Goal: Information Seeking & Learning: Learn about a topic

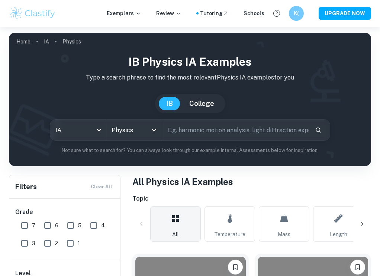
checkbox input "true"
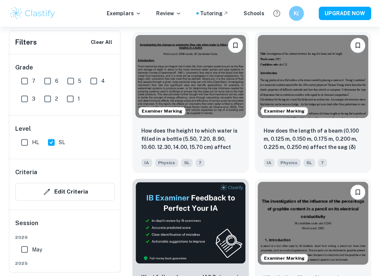
scroll to position [240, 0]
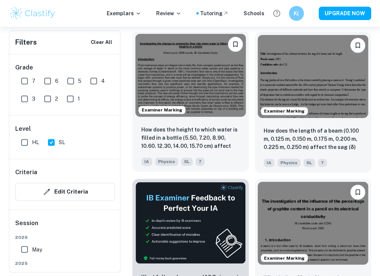
click at [187, 87] on img at bounding box center [190, 75] width 110 height 83
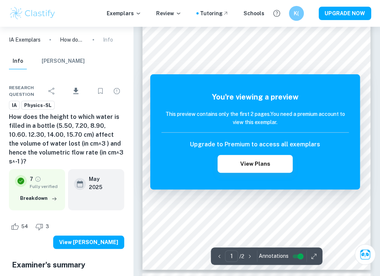
scroll to position [60, 0]
click at [350, 78] on div "You're viewing a preview This preview contains only the first 2 pages. You need…" at bounding box center [254, 131] width 209 height 115
click at [172, 102] on h5 "You're viewing a preview" at bounding box center [254, 96] width 187 height 11
drag, startPoint x: 172, startPoint y: 102, endPoint x: 172, endPoint y: 96, distance: 6.0
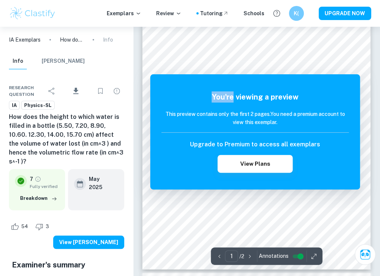
click at [172, 96] on h5 "You're viewing a preview" at bounding box center [254, 96] width 187 height 11
click at [173, 157] on div "Upgrade to Premium to access all exemplars View Plans" at bounding box center [254, 156] width 187 height 33
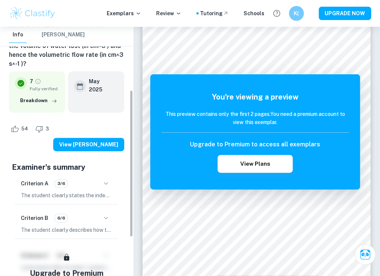
scroll to position [107, 0]
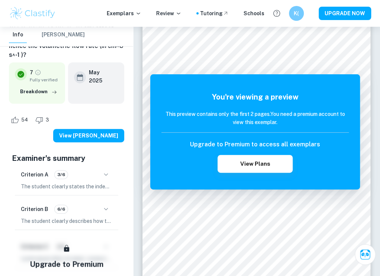
click at [102, 170] on icon "button" at bounding box center [106, 174] width 9 height 9
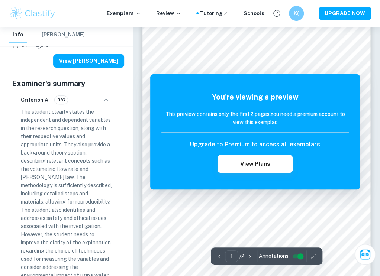
scroll to position [0, 0]
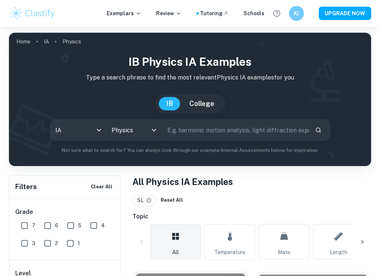
scroll to position [240, 0]
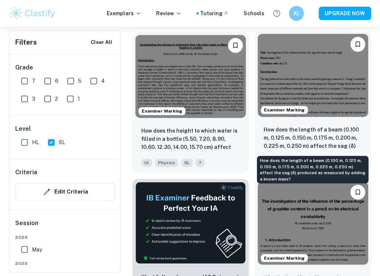
click at [282, 137] on p "How does the length of a beam (0.100 m, 0.125 m, 0.150 m, 0.175 m, 0.200 m, 0.2…" at bounding box center [313, 138] width 99 height 25
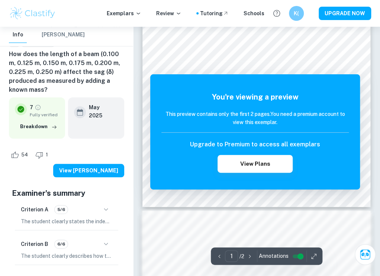
scroll to position [122, 0]
